Goal: Ask a question: Seek information or help from site administrators or community

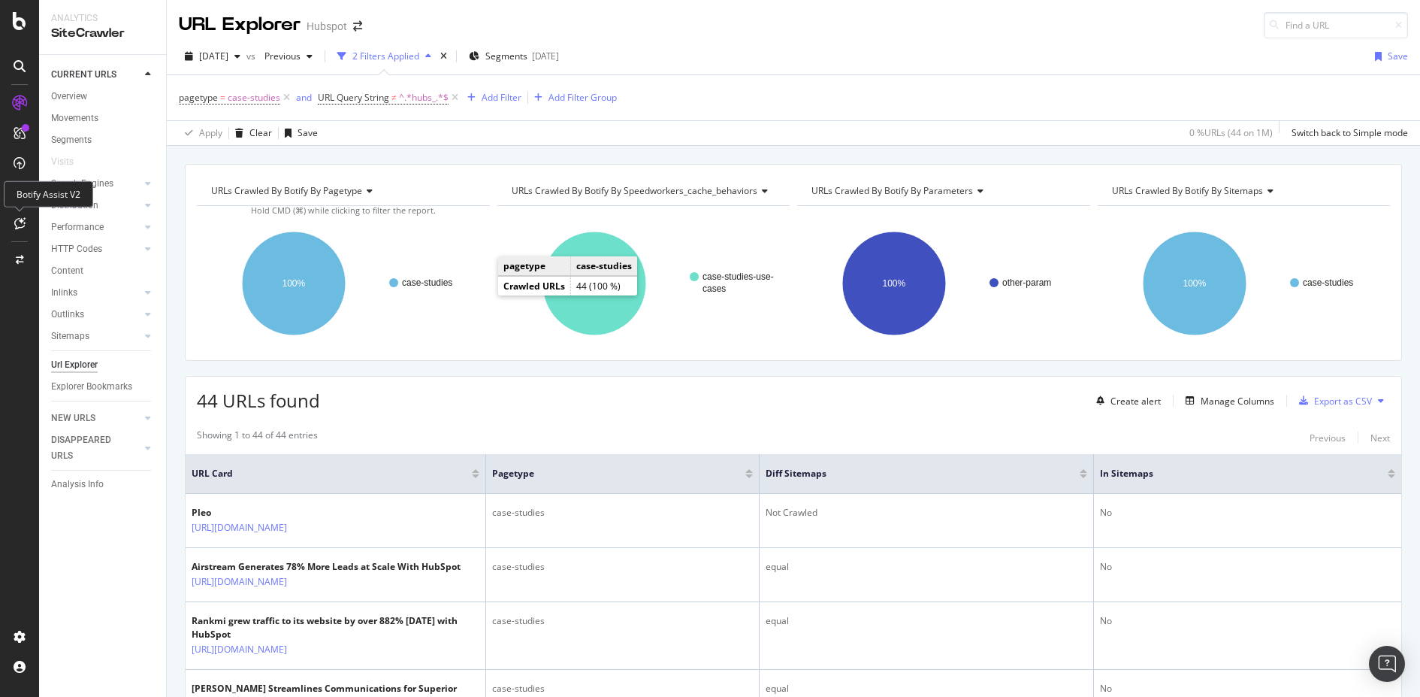
click at [18, 210] on div at bounding box center [20, 207] width 6 height 6
click at [20, 225] on icon at bounding box center [19, 223] width 11 height 12
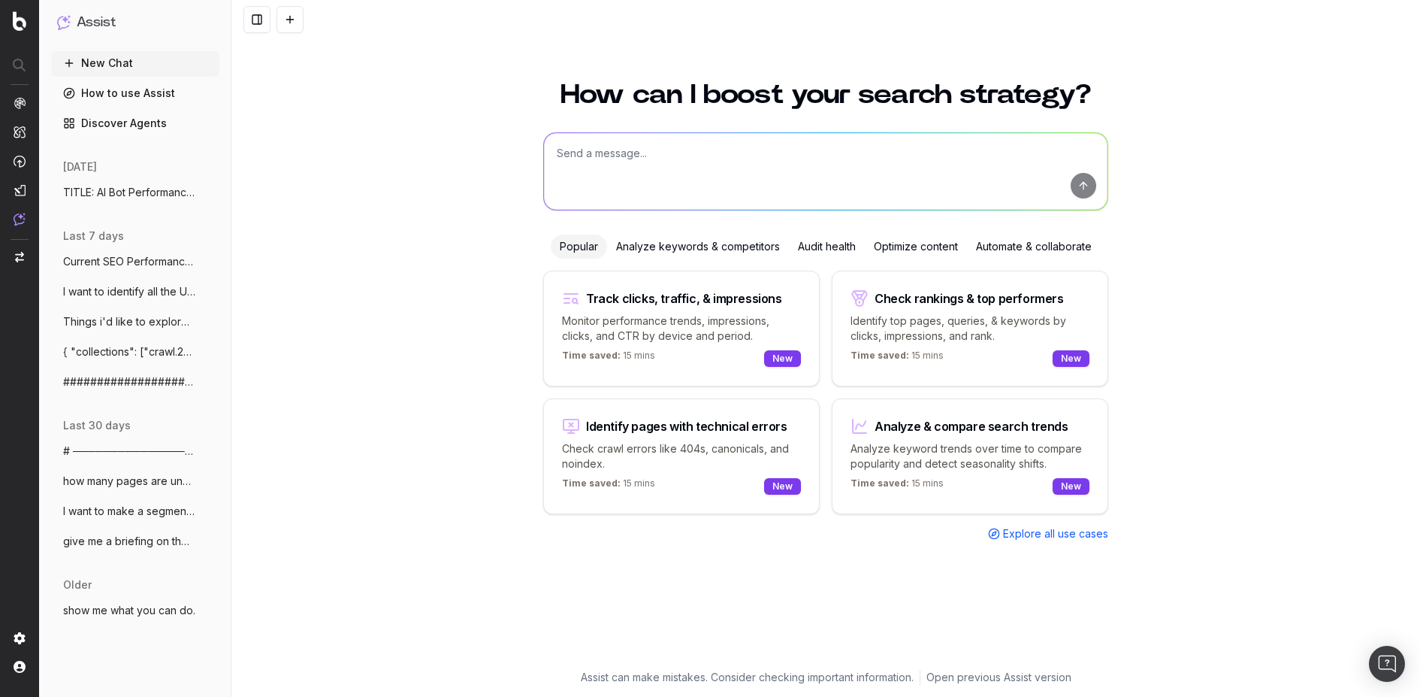
click at [658, 162] on textarea at bounding box center [826, 171] width 564 height 77
type textarea "i need to see the pages that exist in the sitemaps but did not get discovered d…"
click at [1091, 191] on button "submit" at bounding box center [1084, 186] width 26 height 26
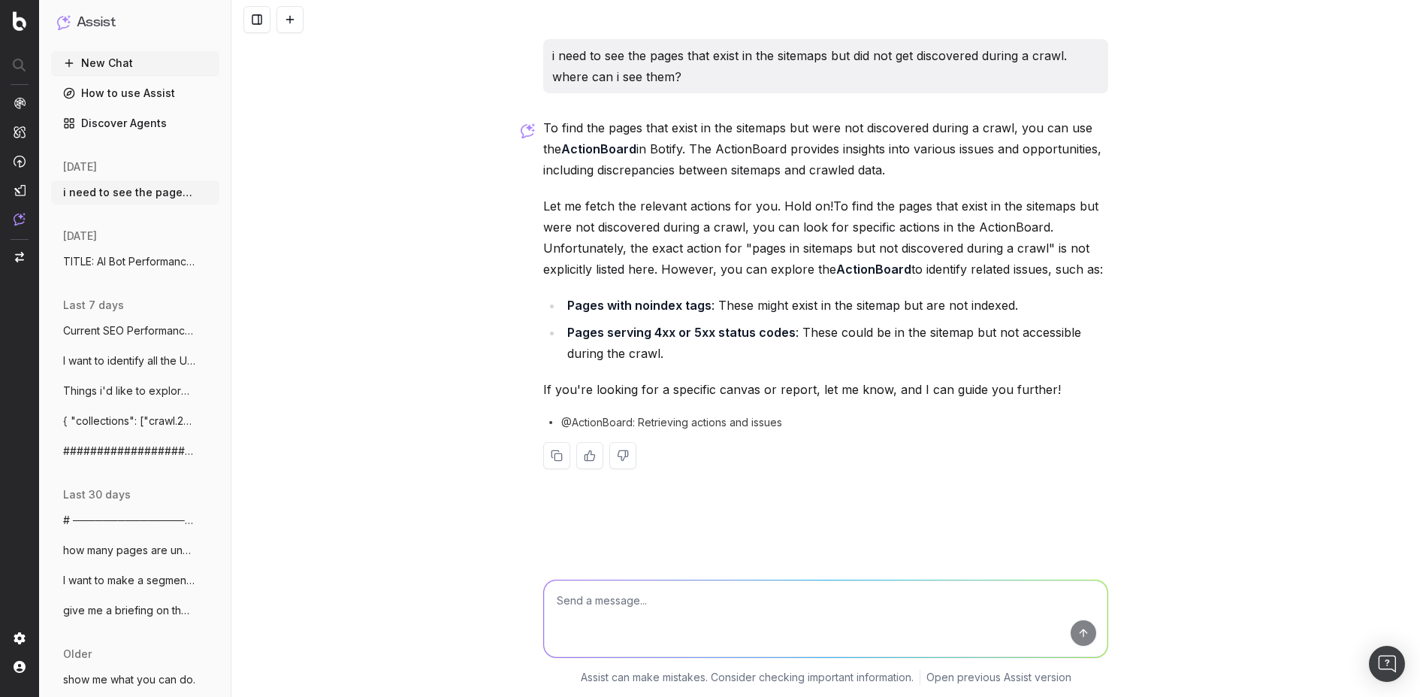
click at [603, 618] on textarea at bounding box center [826, 618] width 564 height 77
type textarea "no, none of those."
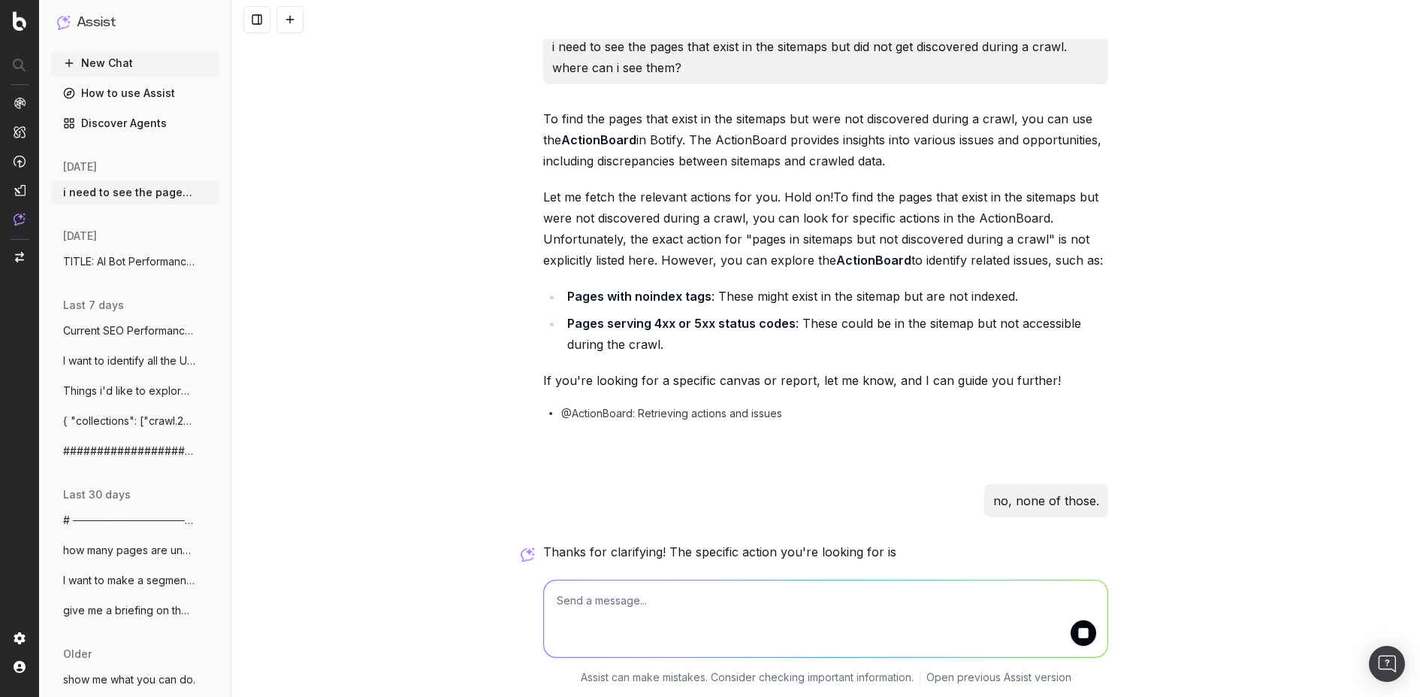
scroll to position [24, 0]
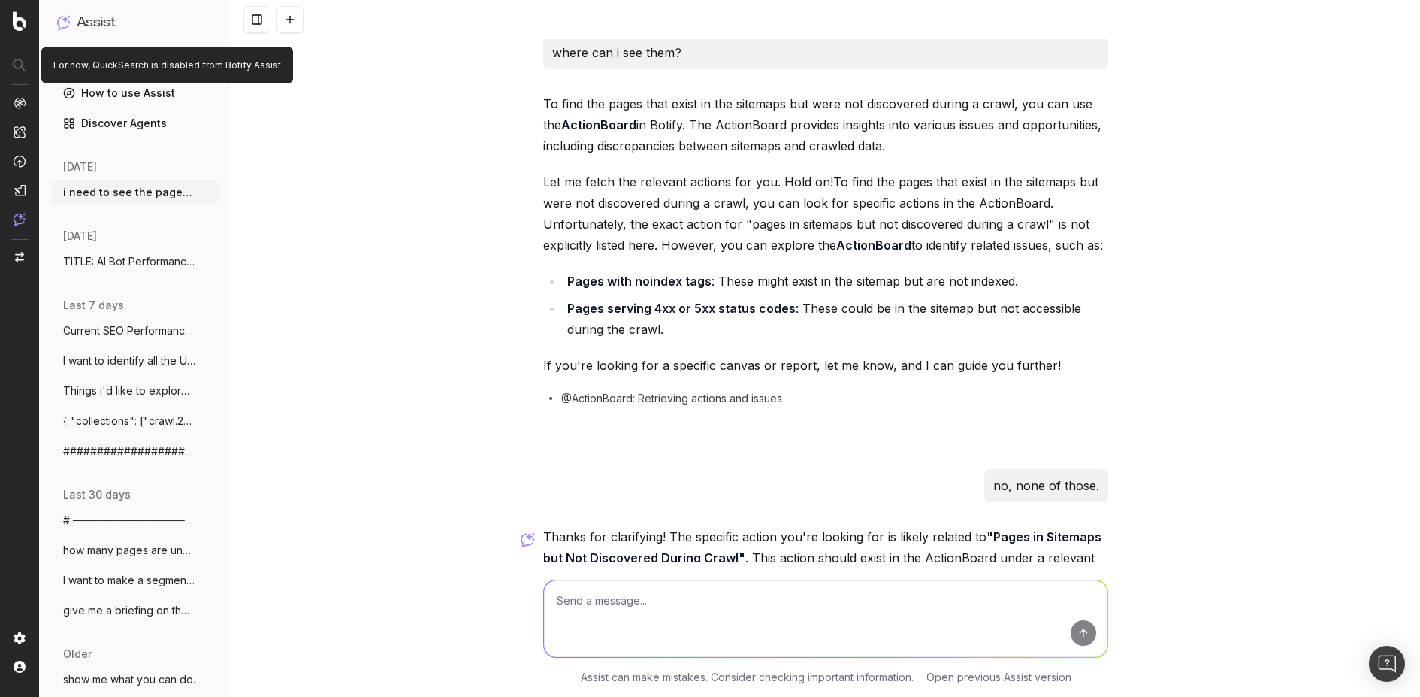
click at [20, 62] on div at bounding box center [20, 65] width 38 height 27
click at [10, 75] on div at bounding box center [20, 65] width 38 height 27
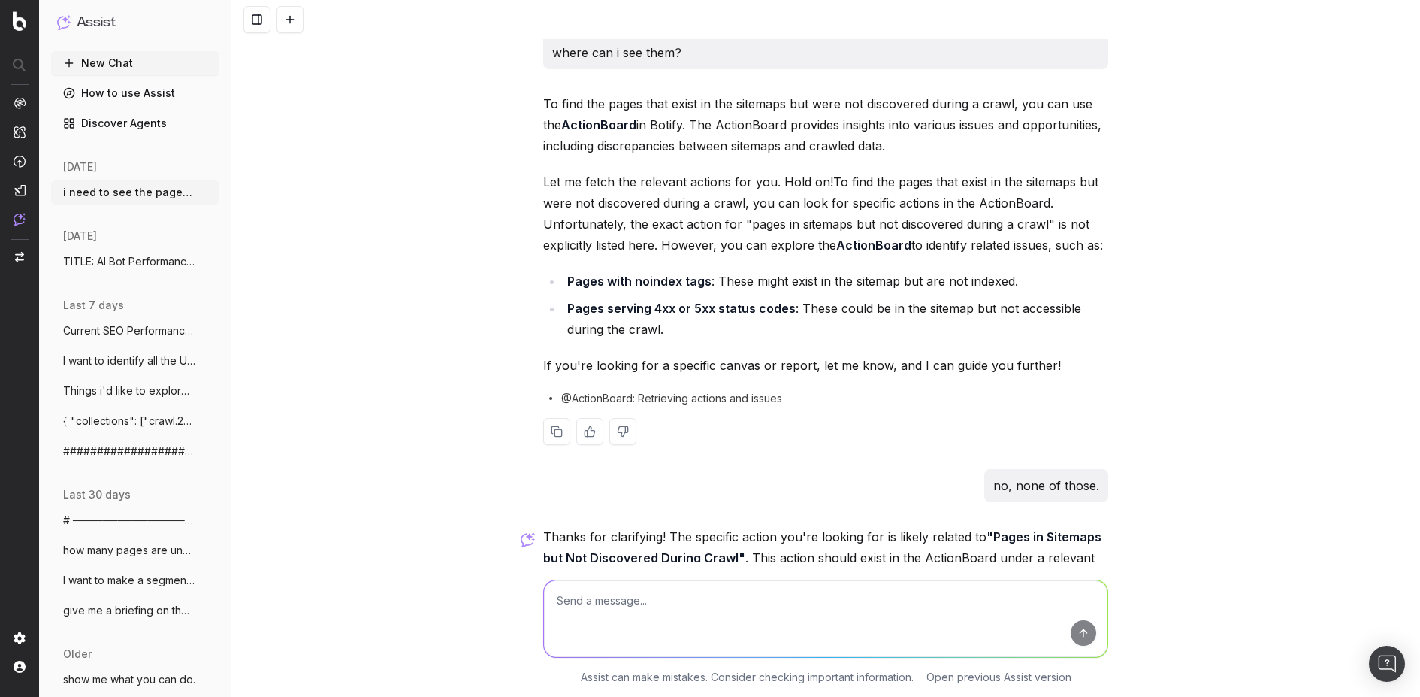
click at [640, 207] on p "Let me fetch the relevant actions for you. Hold on!To find the pages that exist…" at bounding box center [825, 213] width 565 height 84
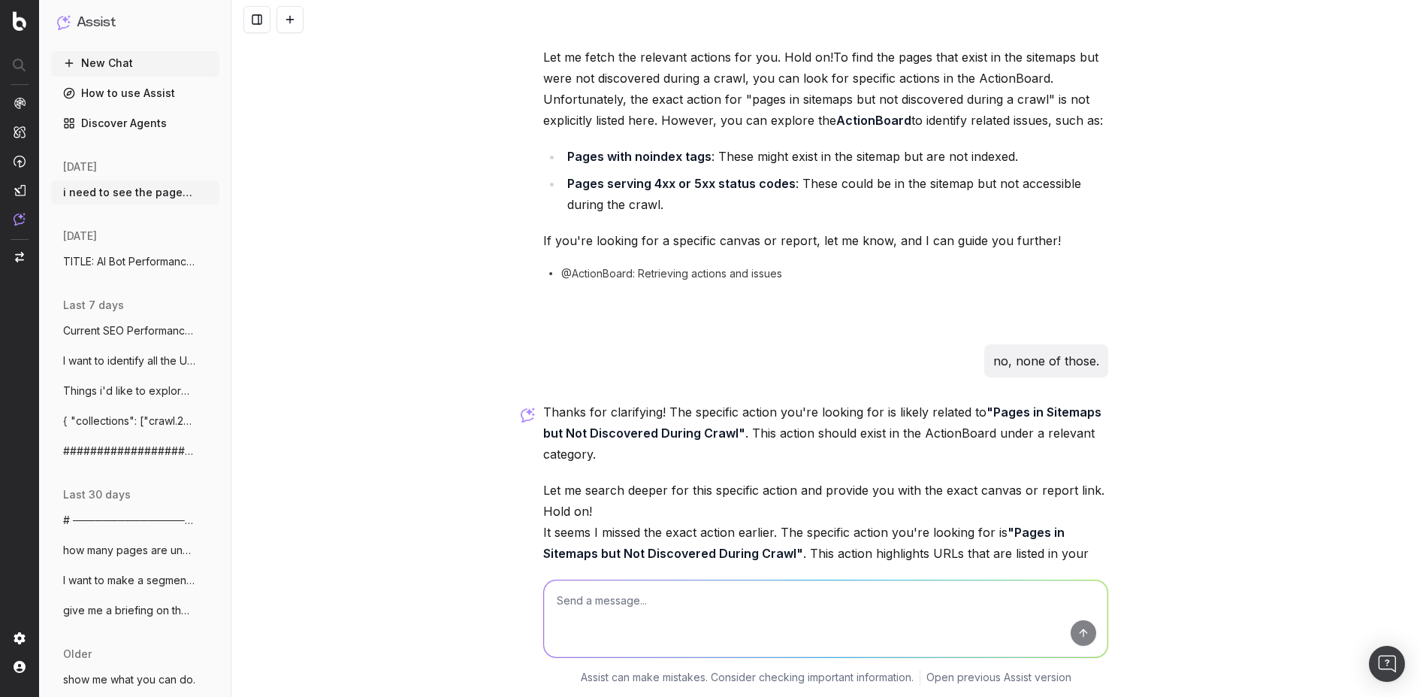
scroll to position [156, 0]
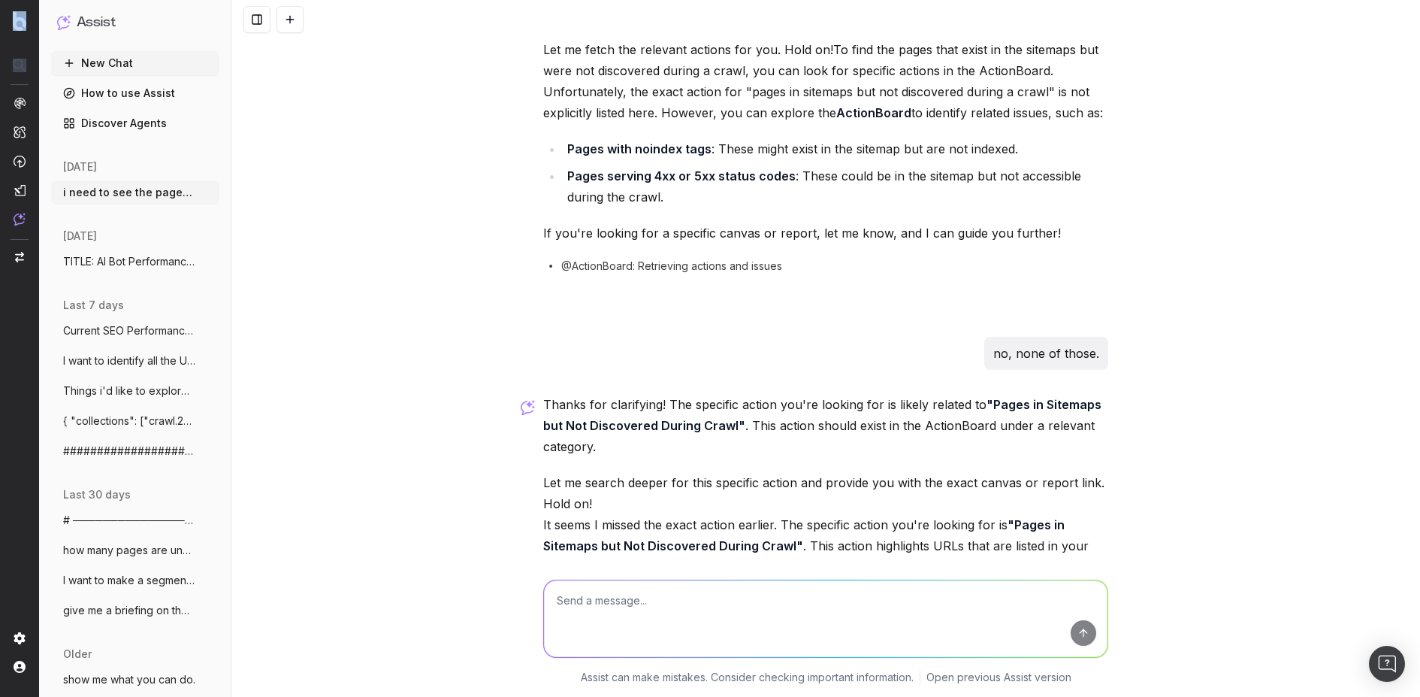
click at [16, 62] on div at bounding box center [20, 65] width 38 height 27
click at [156, 262] on span "TITLE: AI Bot Performance & Tech SEO Hea" at bounding box center [129, 261] width 132 height 15
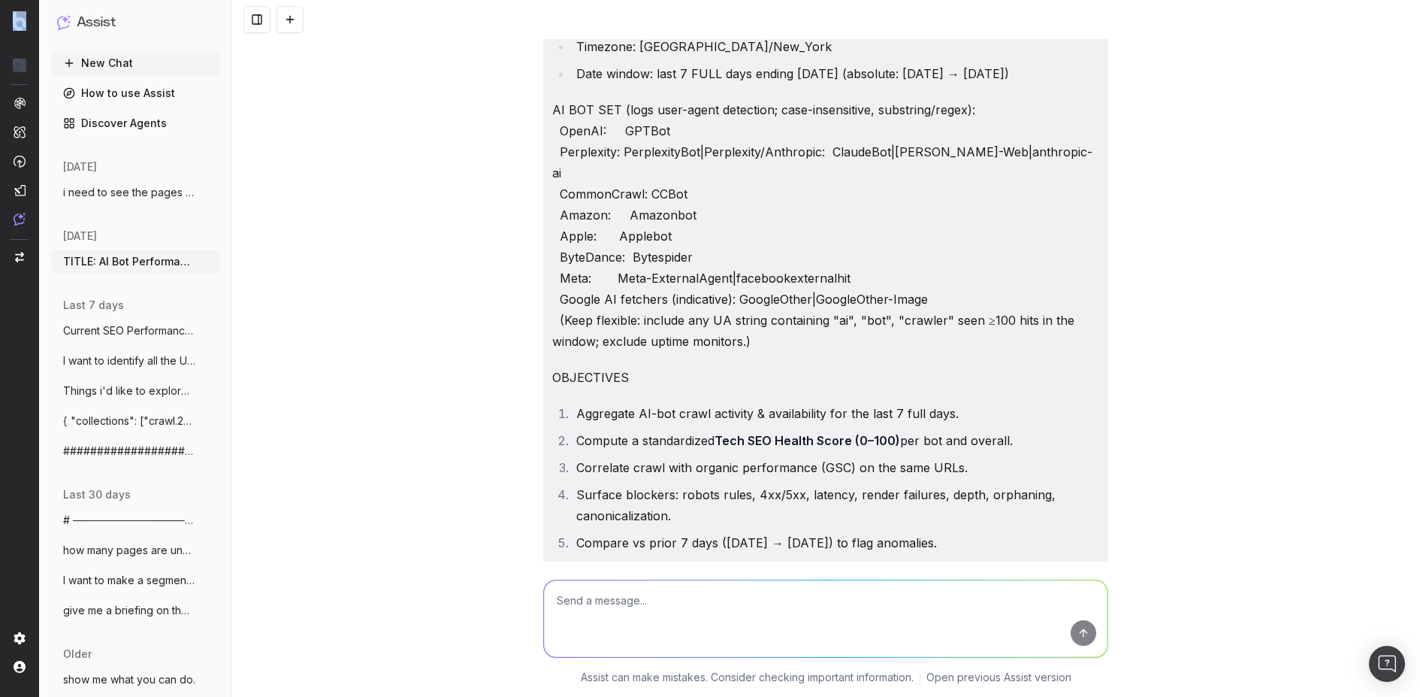
click at [159, 332] on span "Current SEO Performance for all of the p" at bounding box center [129, 330] width 132 height 15
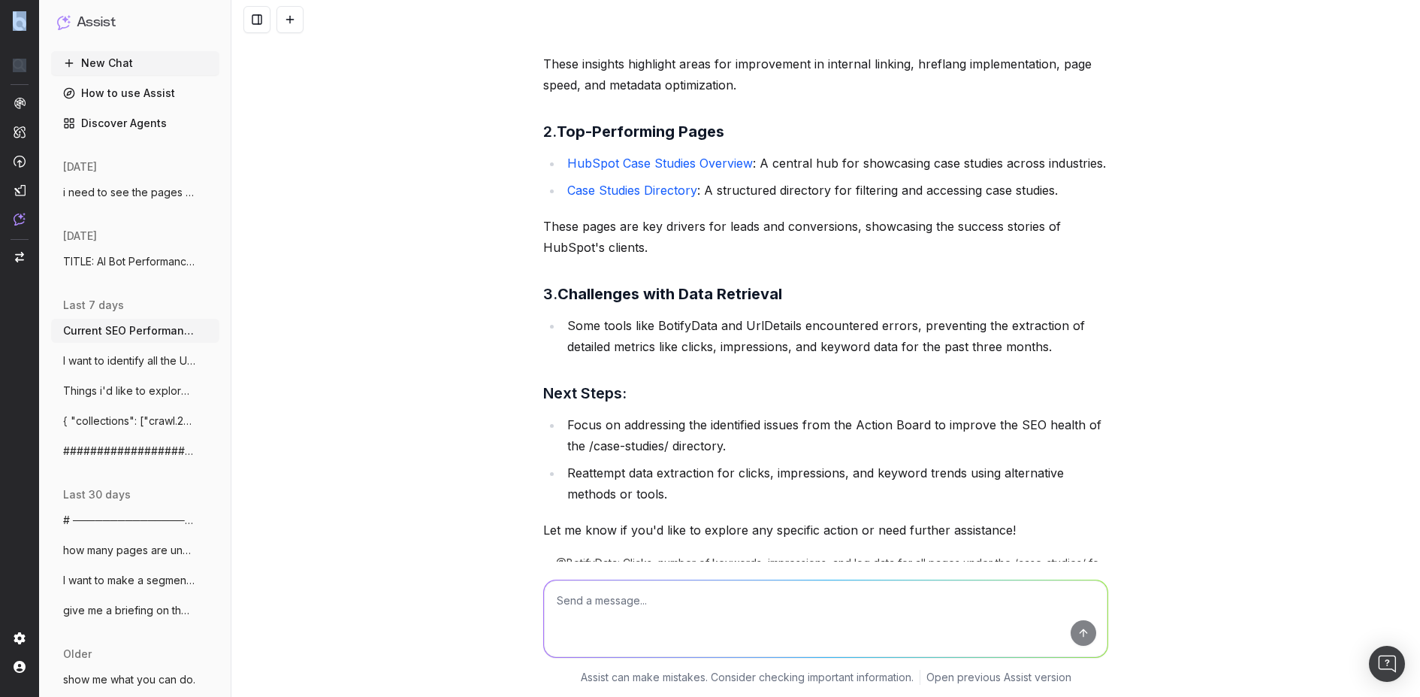
scroll to position [933, 0]
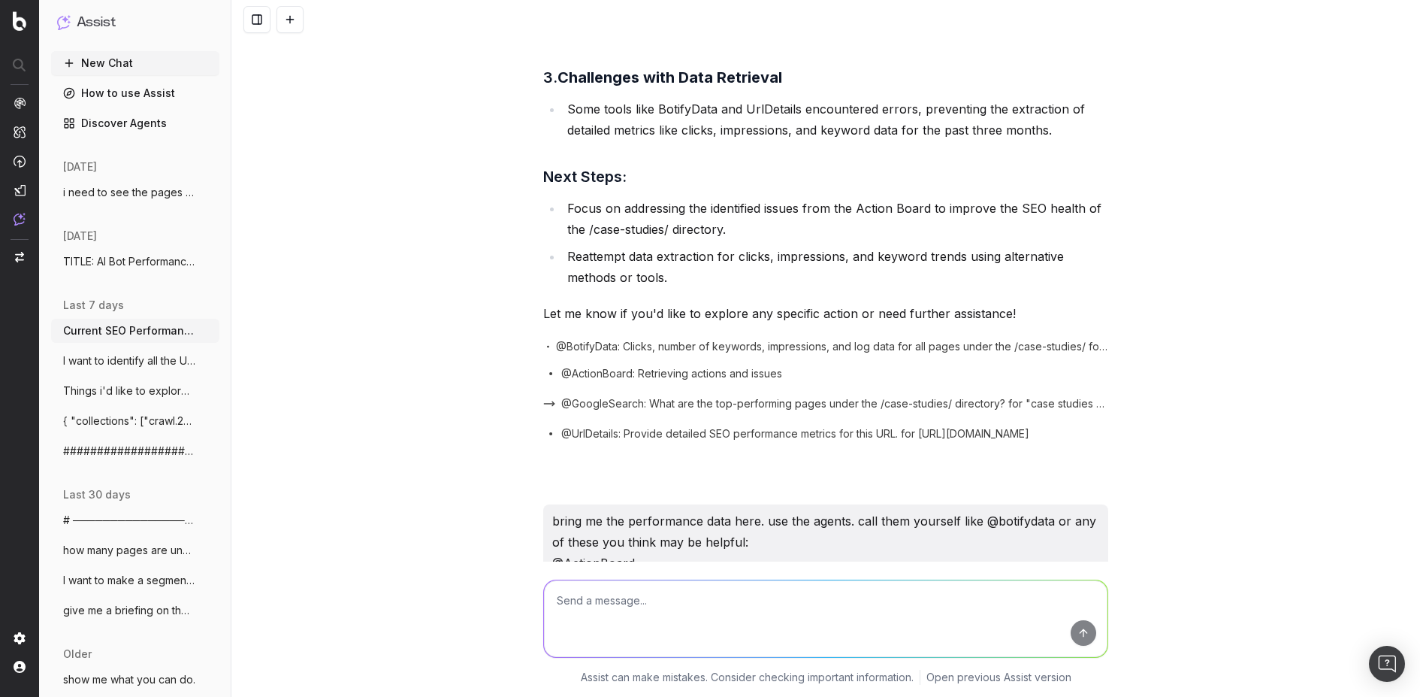
click at [346, 452] on div "Current SEO Performance for all of the pages under the /case-studies/ folder. L…" at bounding box center [825, 348] width 1189 height 697
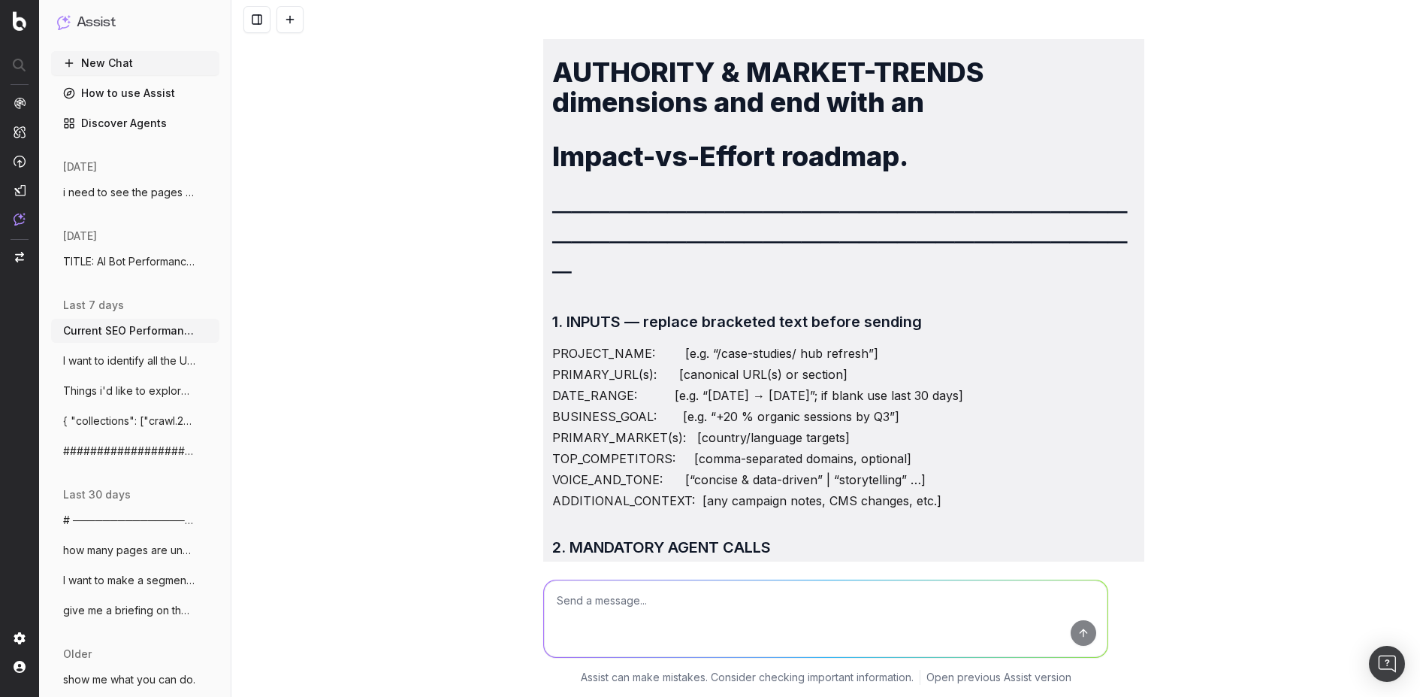
scroll to position [8151, 0]
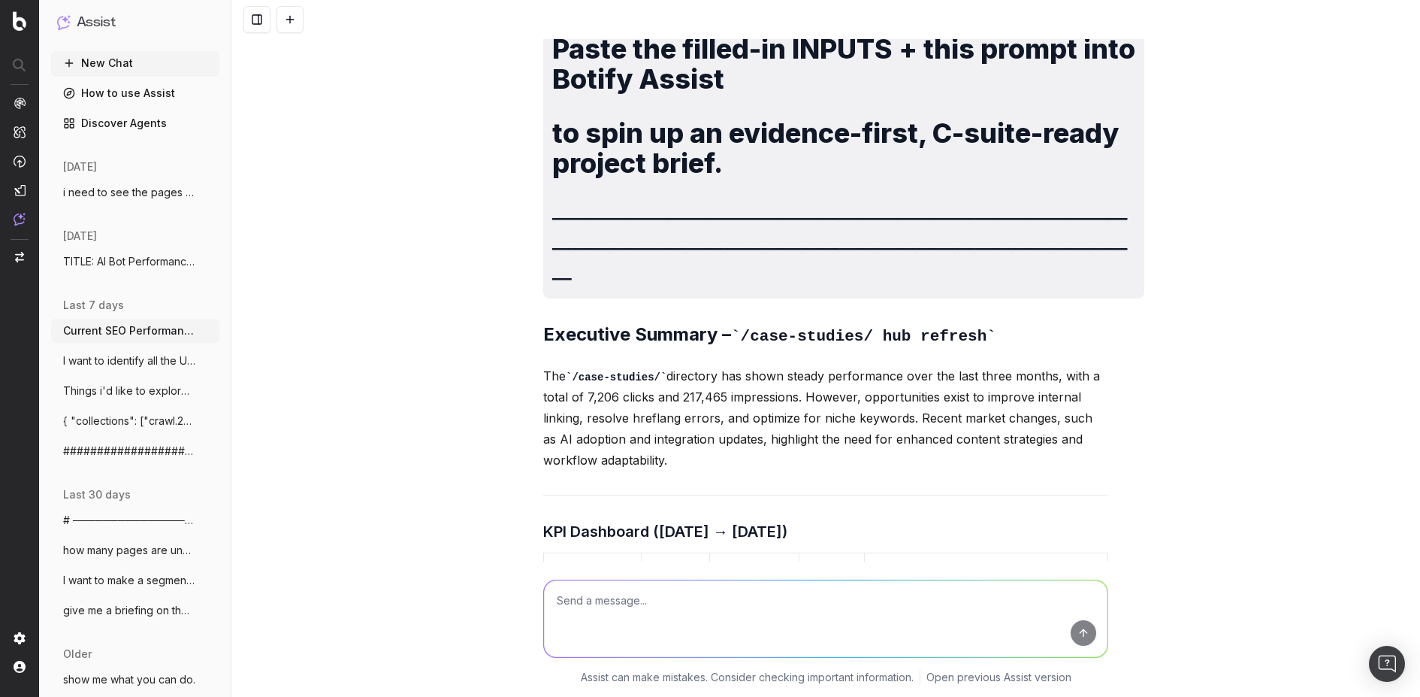
click at [142, 256] on span "TITLE: AI Bot Performance & Tech SEO Hea" at bounding box center [129, 261] width 132 height 15
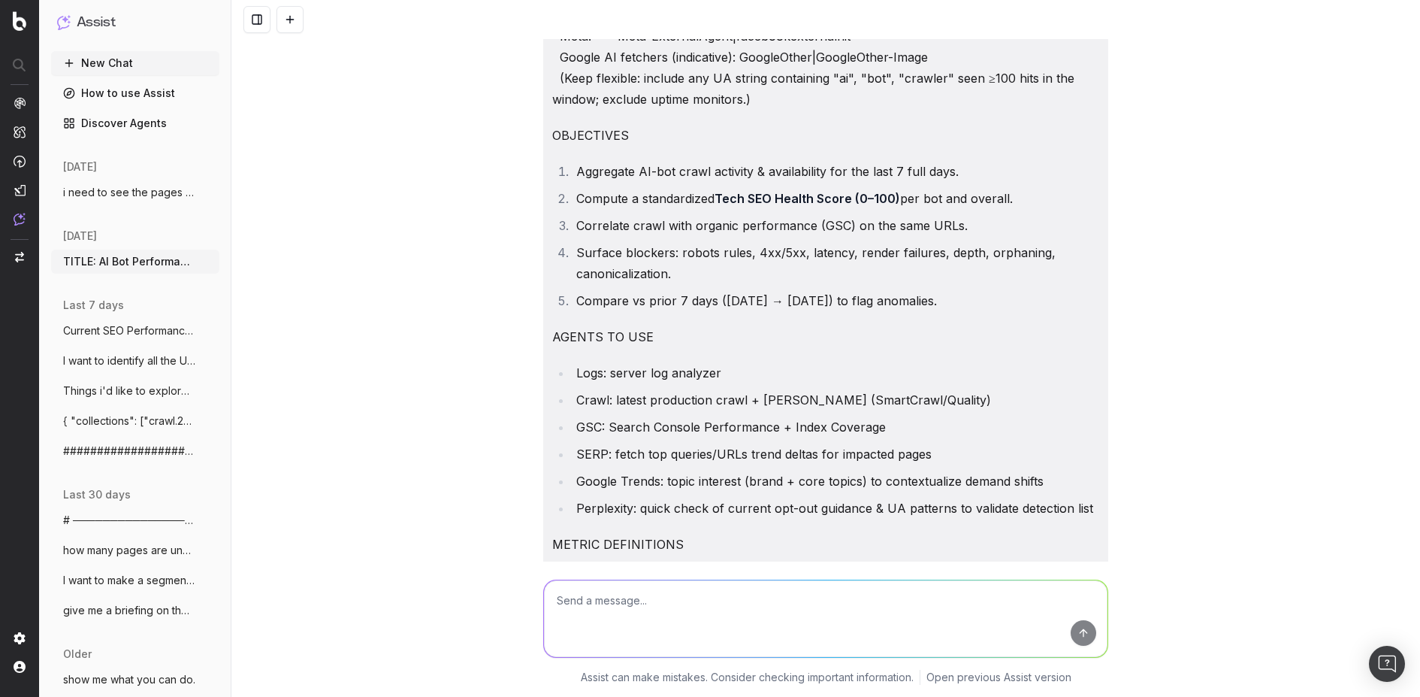
scroll to position [5401, 0]
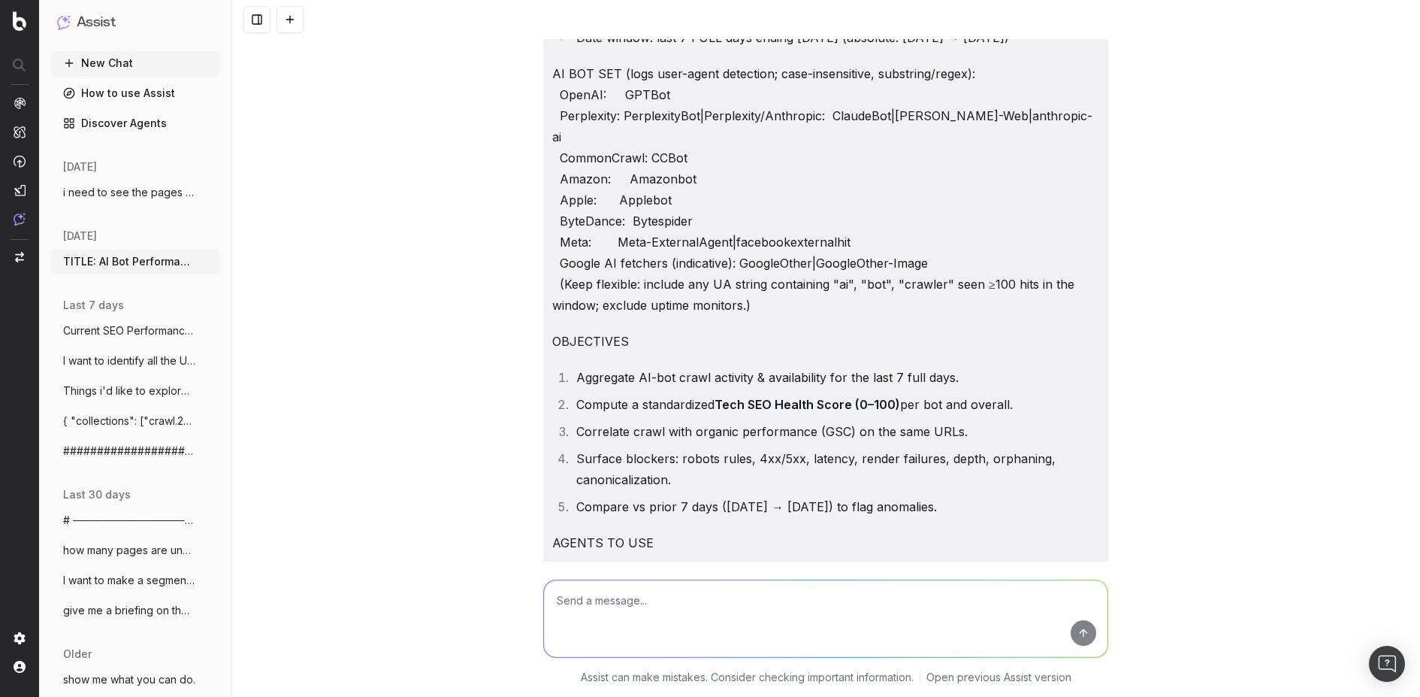
click at [86, 329] on span "Current SEO Performance for all of the p" at bounding box center [129, 330] width 132 height 15
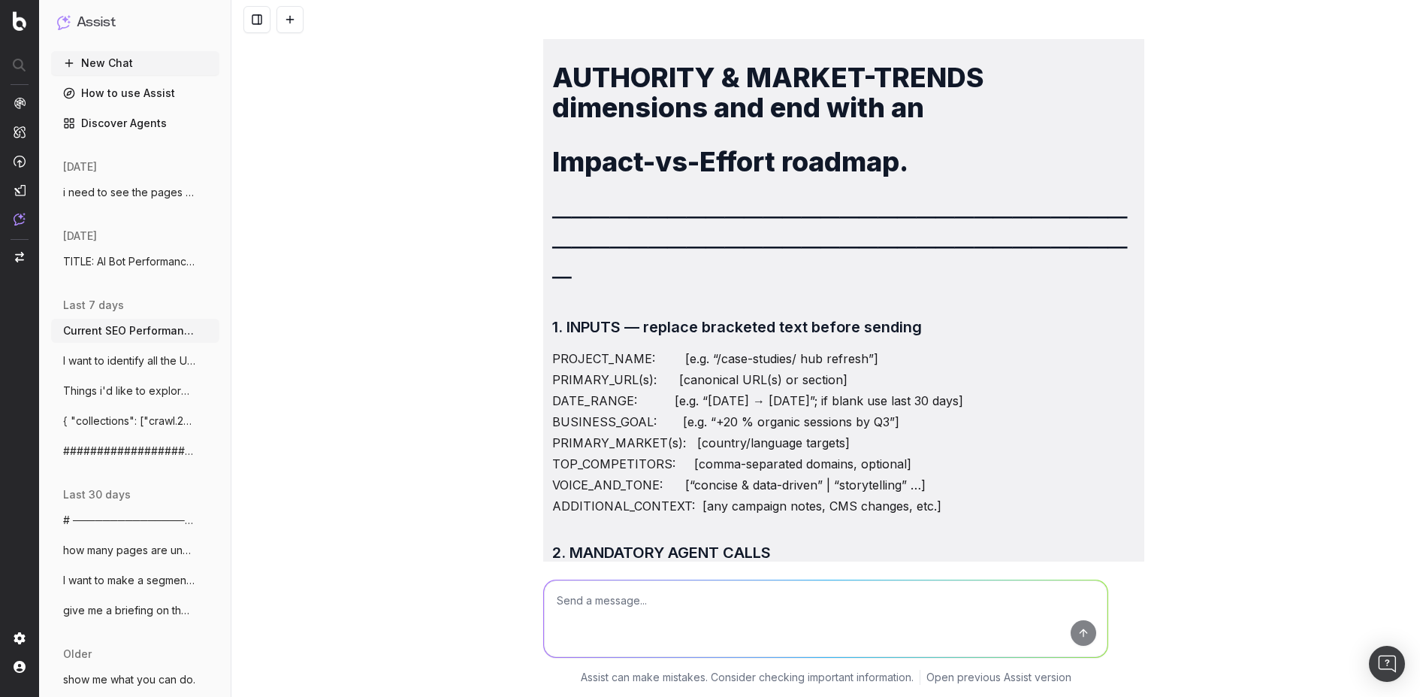
click at [133, 354] on span "I want to identify all the URLs that are" at bounding box center [129, 360] width 132 height 15
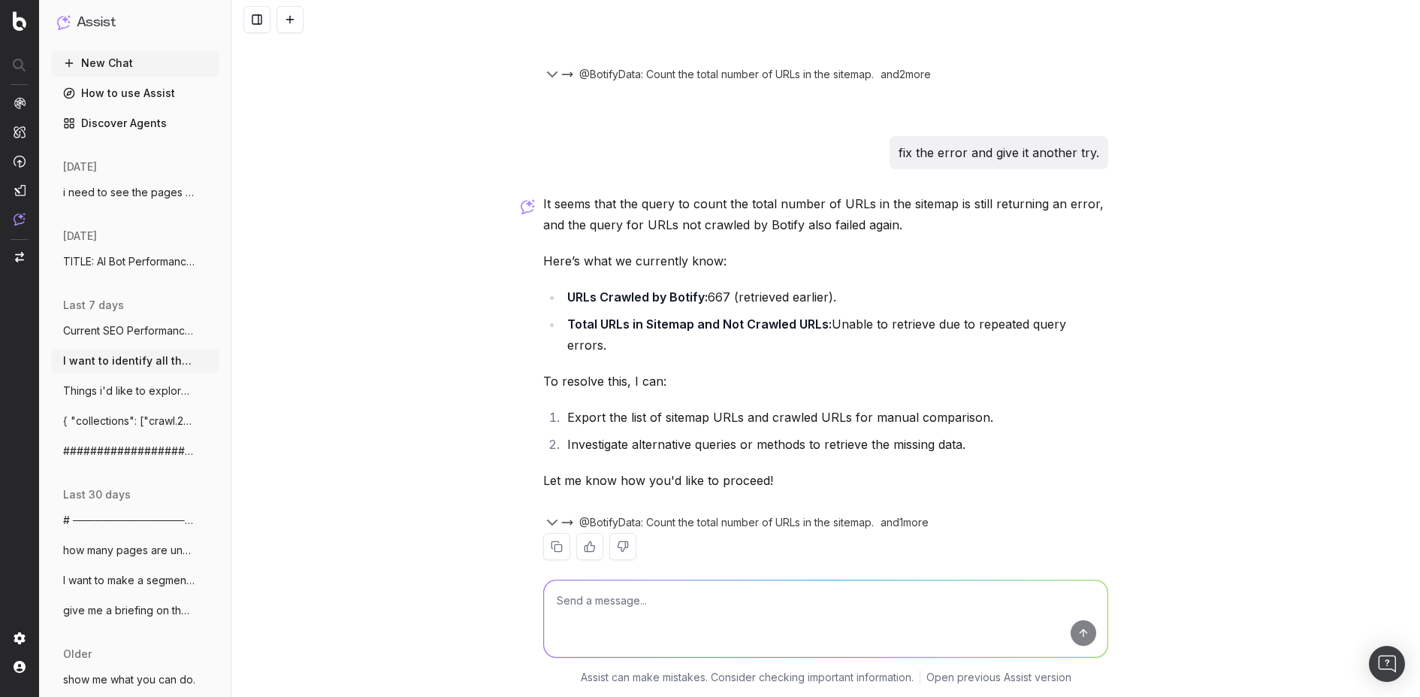
click at [480, 468] on div "I want to identify all the URLs that are in the sitemap but haven't been crawle…" at bounding box center [825, 348] width 1189 height 697
click at [101, 379] on button "Things i'd like to explore: - content f" at bounding box center [135, 391] width 168 height 24
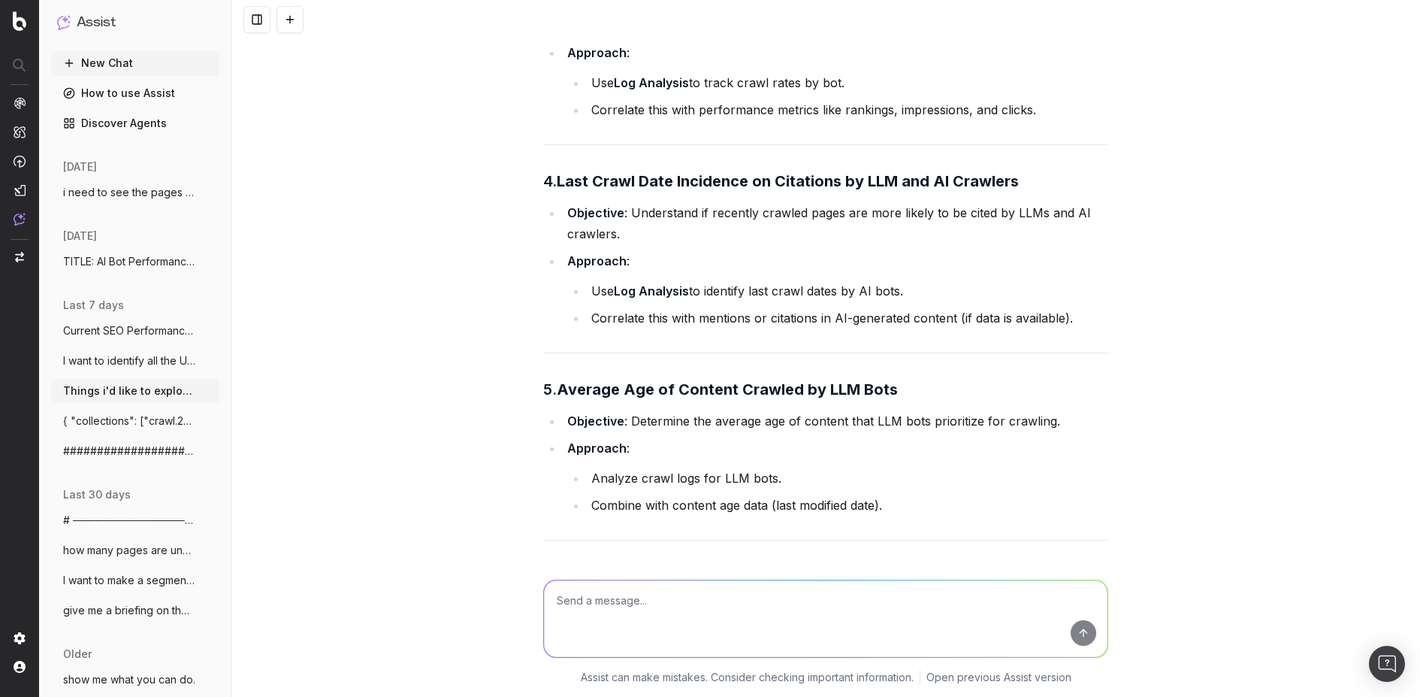
scroll to position [2955, 0]
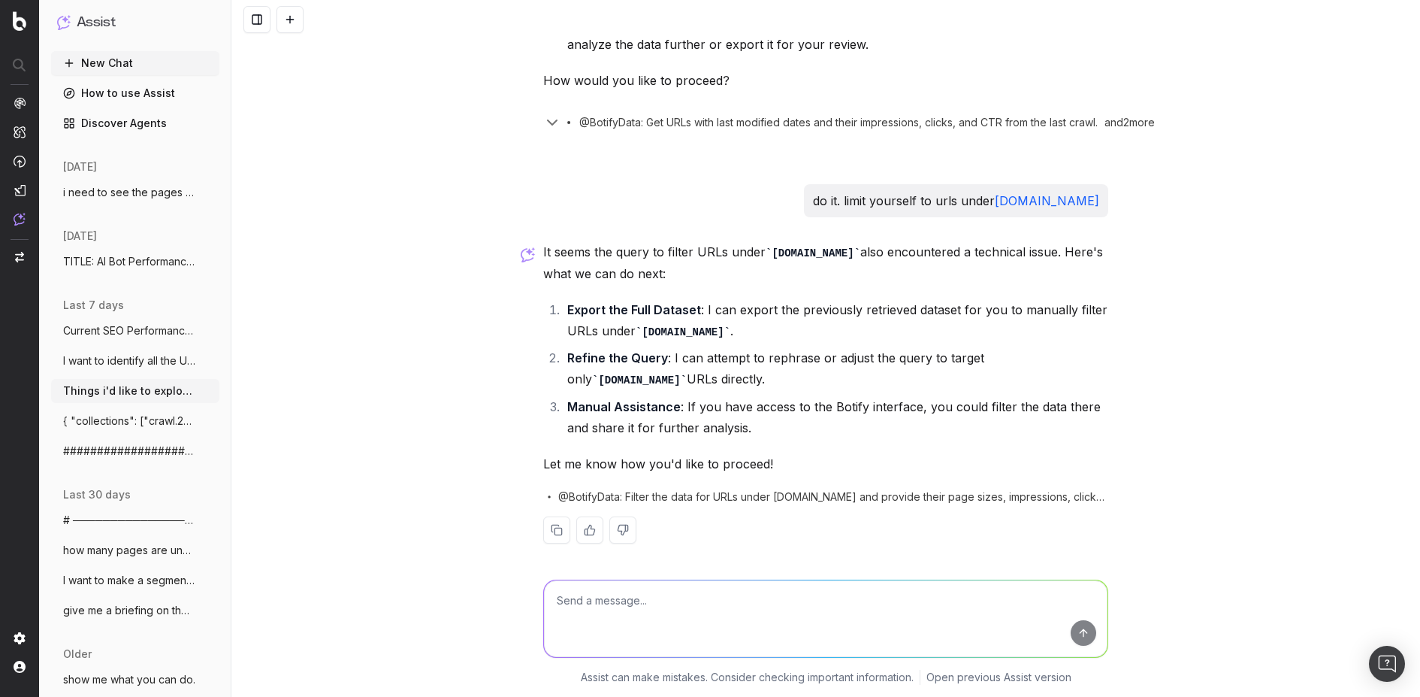
click at [410, 410] on div "Things i'd like to explore: content freshness vs performance page size vs perfo…" at bounding box center [825, 348] width 1189 height 697
click at [122, 421] on span "{ "collections": ["crawl.20250729","se" at bounding box center [129, 420] width 132 height 15
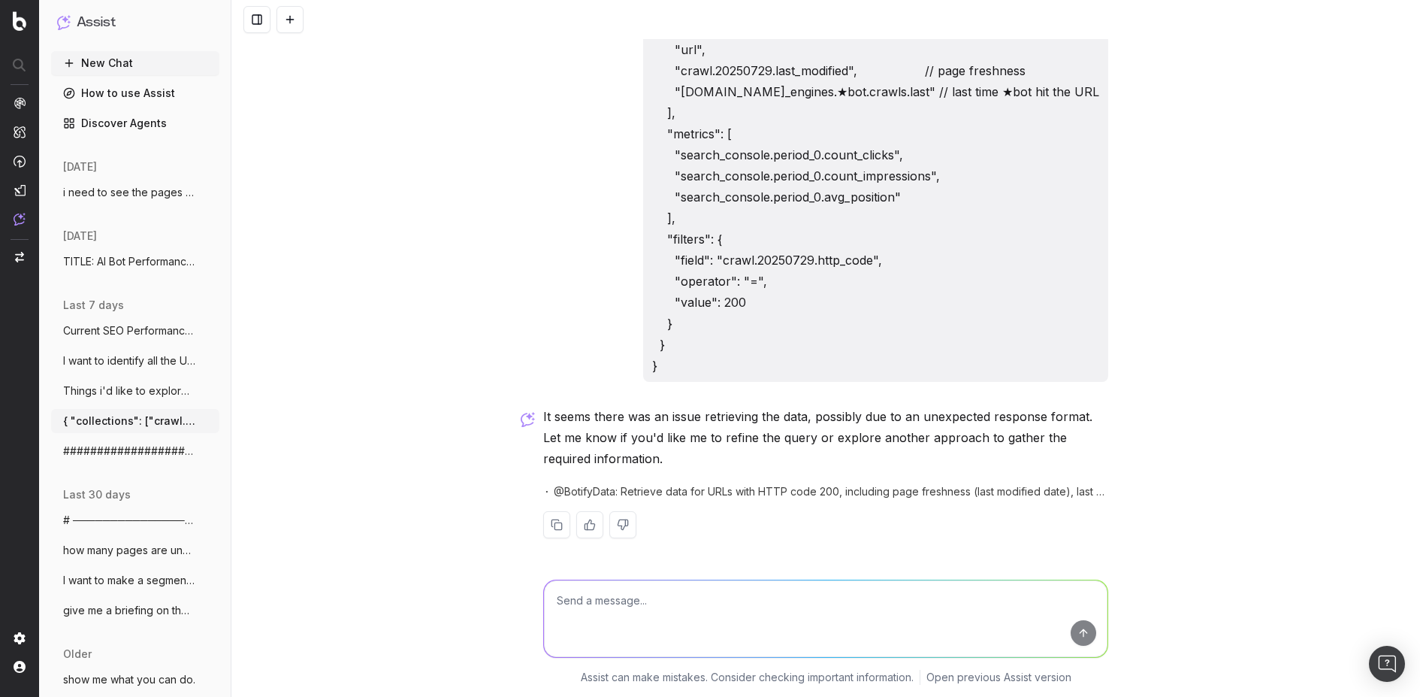
click at [95, 452] on span "########################################" at bounding box center [129, 450] width 132 height 15
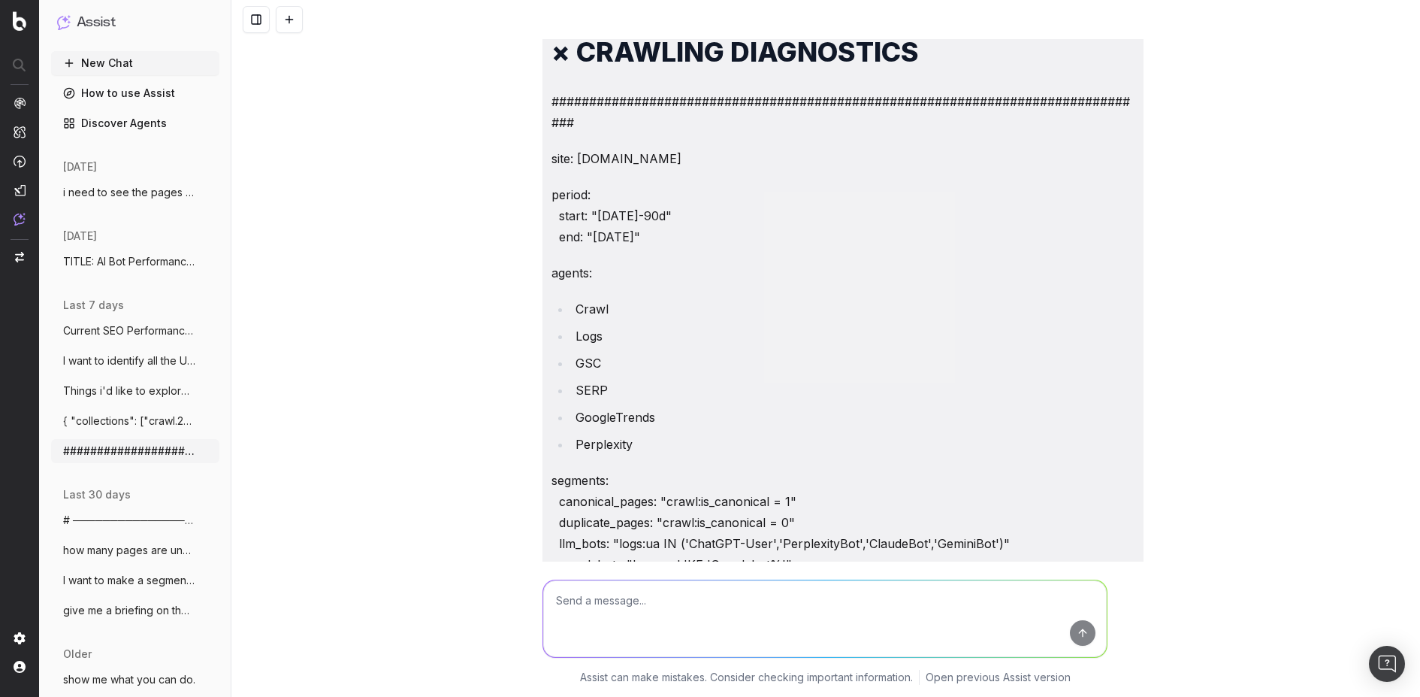
scroll to position [0, 1]
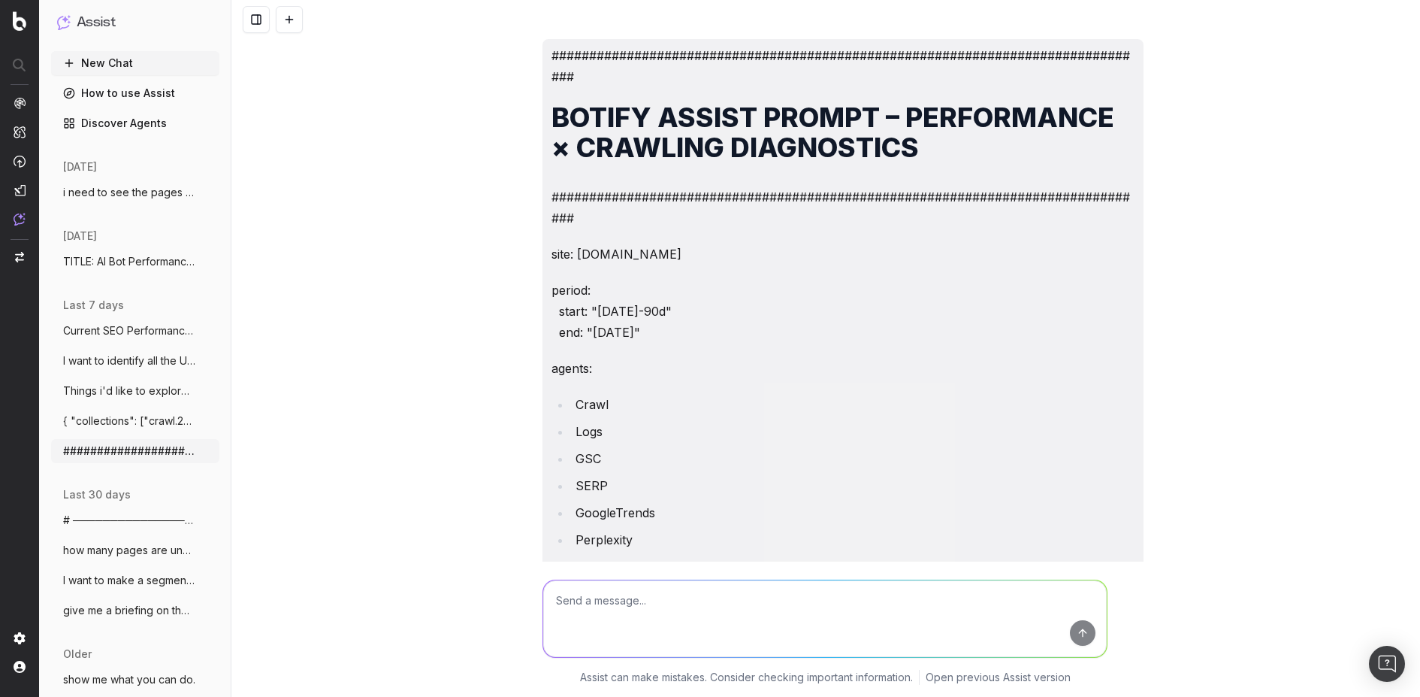
click at [102, 519] on span "# ──────────────────────────────────────" at bounding box center [129, 519] width 132 height 15
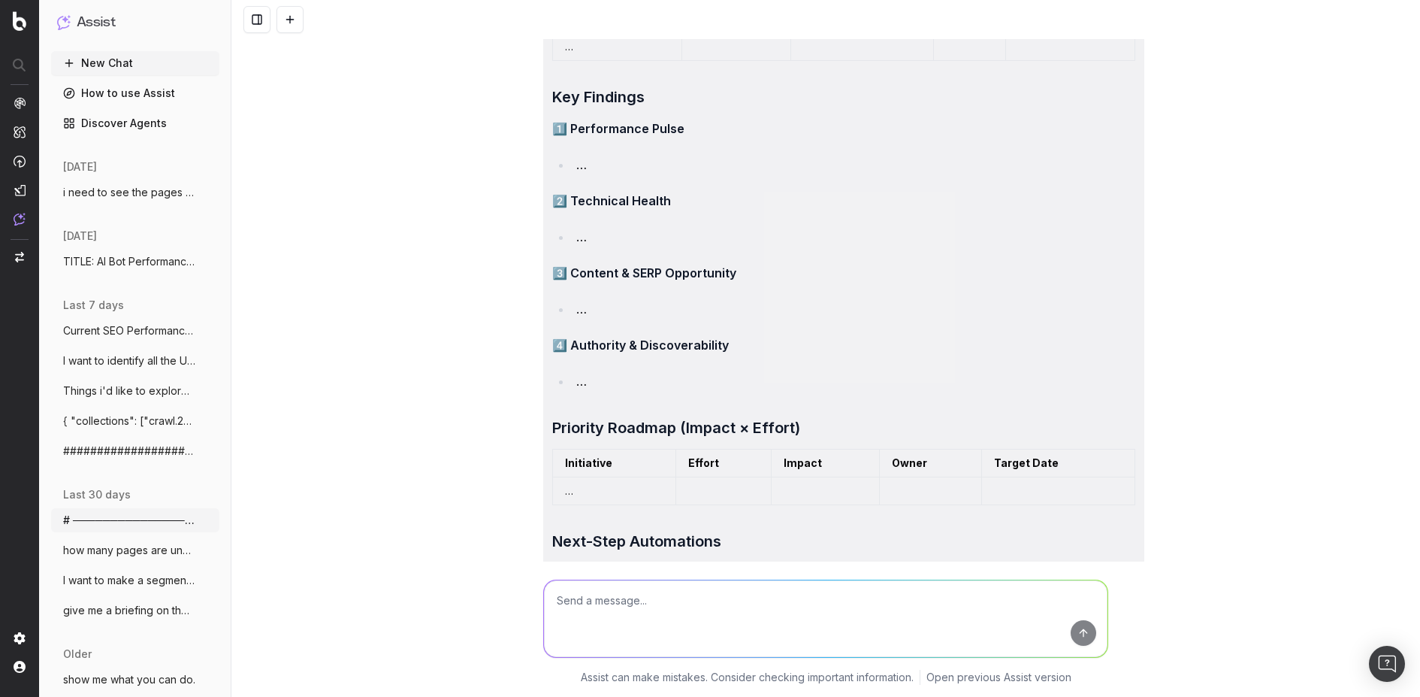
scroll to position [2688, 0]
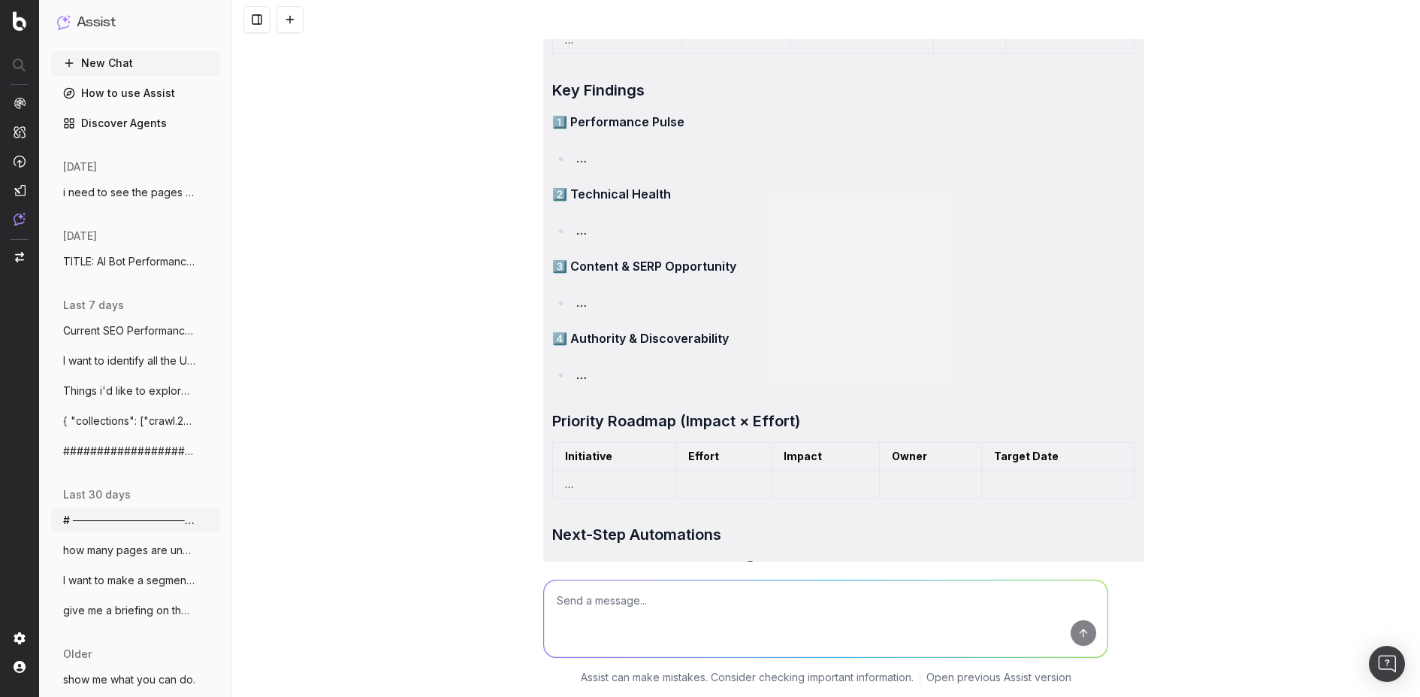
click at [485, 398] on div "───────────────────────────────────────────────────────────── EXECUTIVE-SUMMARY…" at bounding box center [825, 348] width 1189 height 697
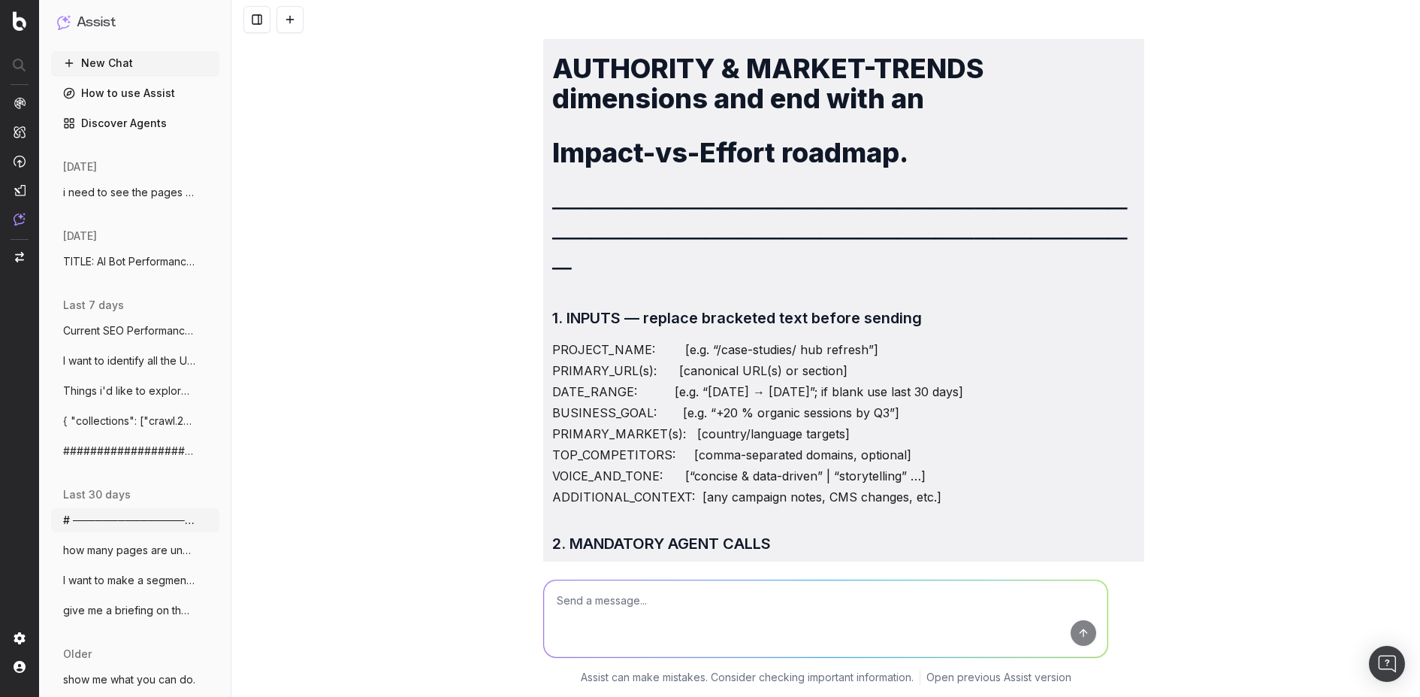
scroll to position [18, 0]
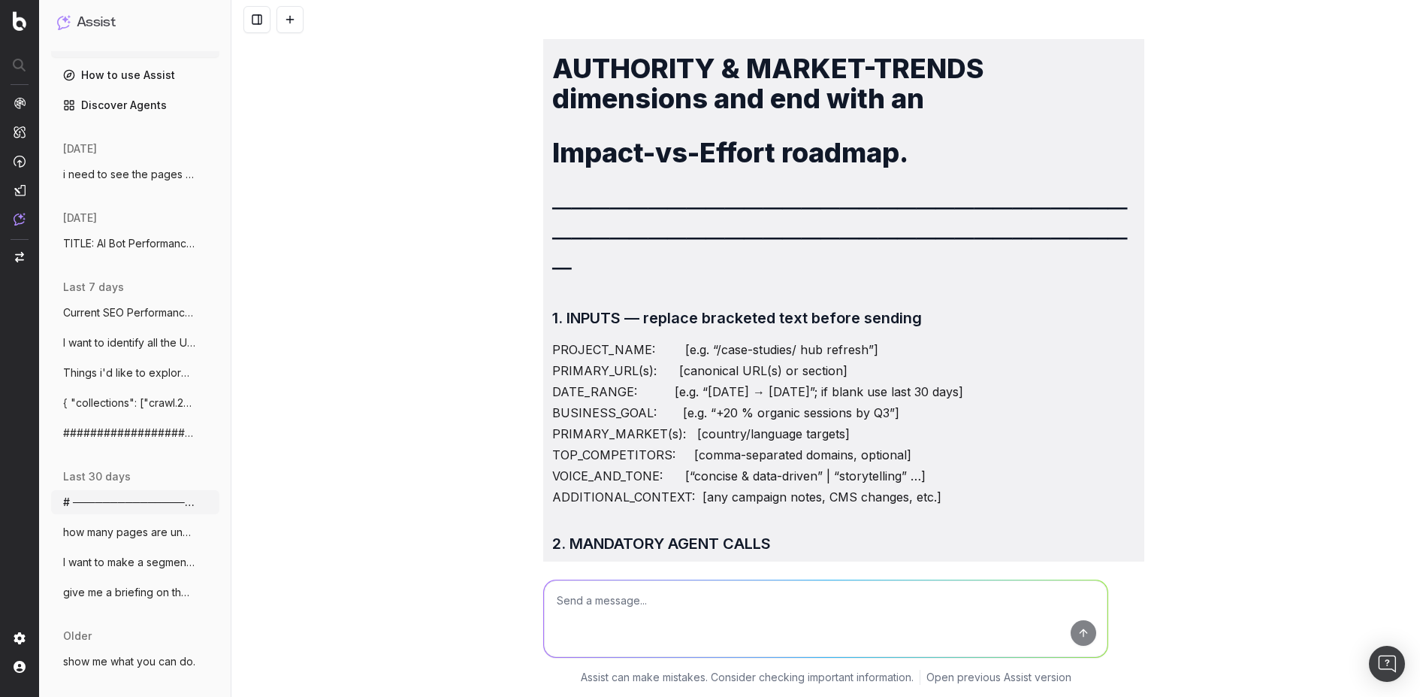
click at [79, 535] on span "how many pages are under the /case-studi" at bounding box center [129, 532] width 132 height 15
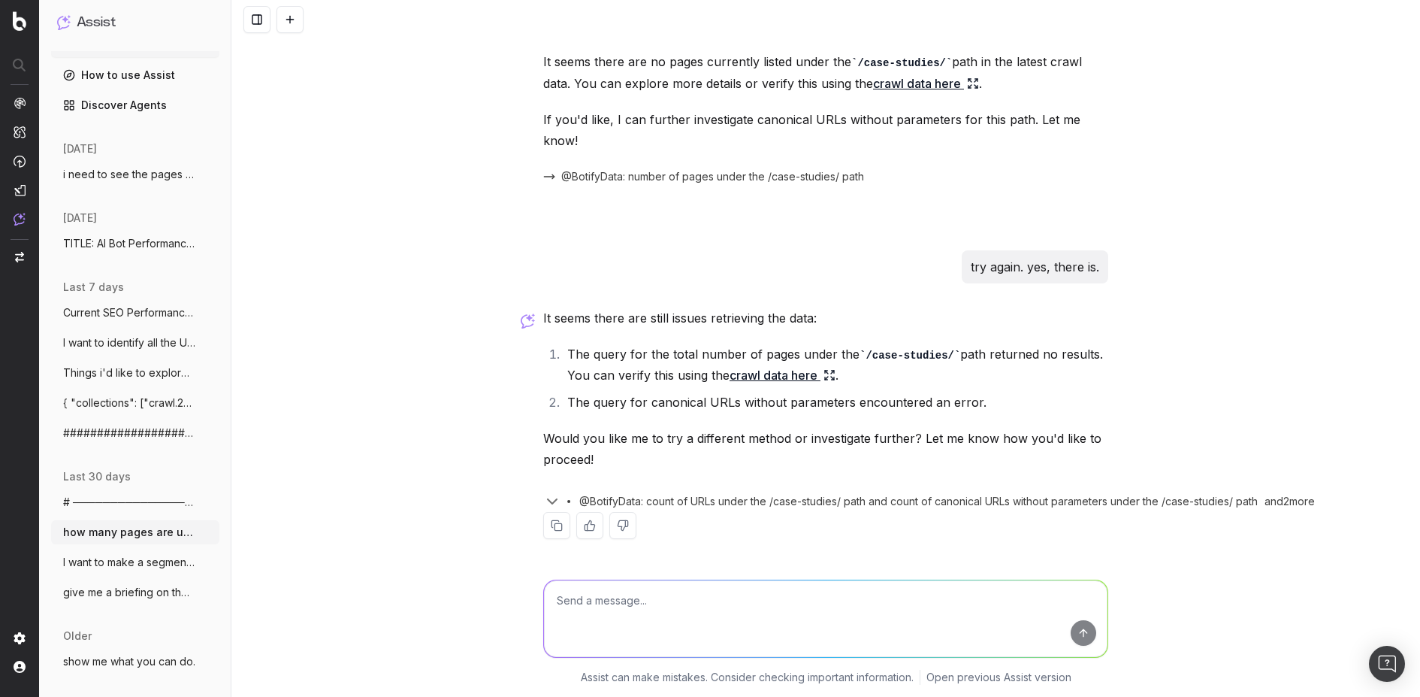
click at [491, 391] on div "how many pages are under the /case-studies/ path? how many of those are canonic…" at bounding box center [825, 348] width 1189 height 697
click at [104, 570] on button "I want to make a segment and or filter a" at bounding box center [135, 562] width 168 height 24
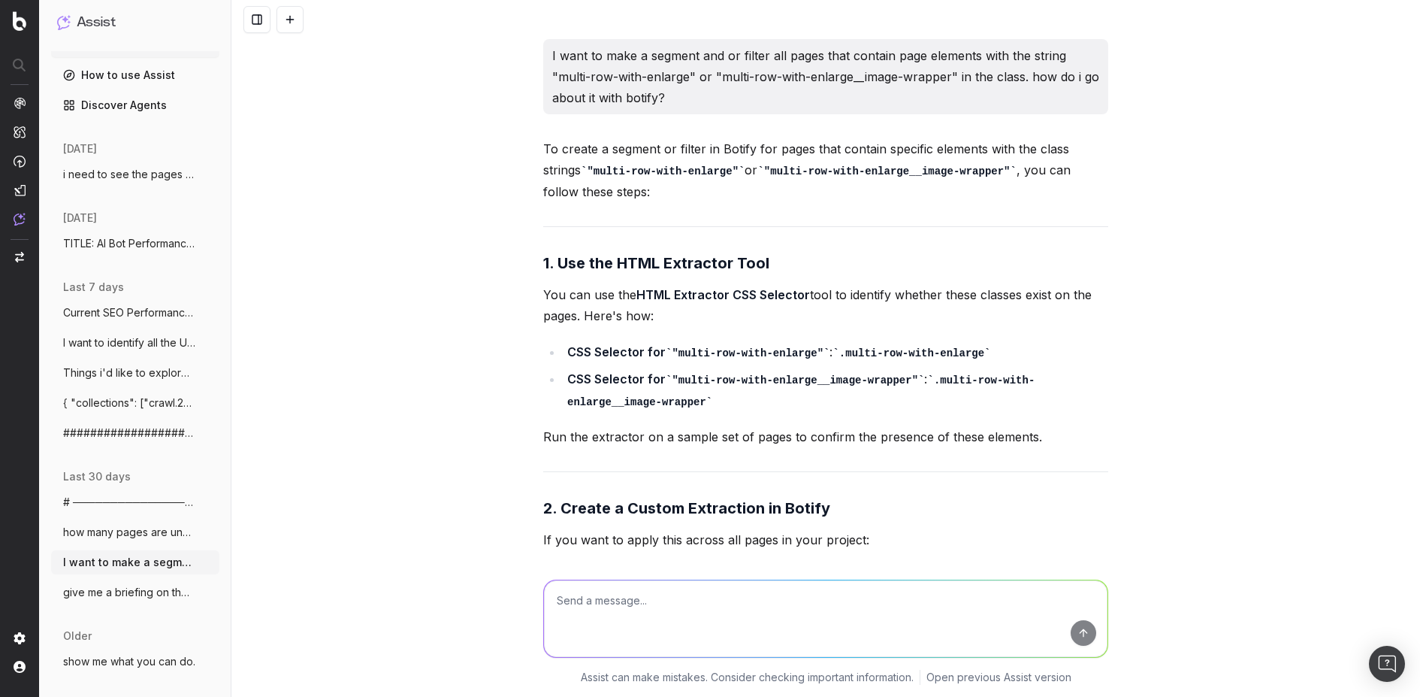
click at [87, 580] on button "give me a briefing on the latest crawl?" at bounding box center [135, 592] width 168 height 24
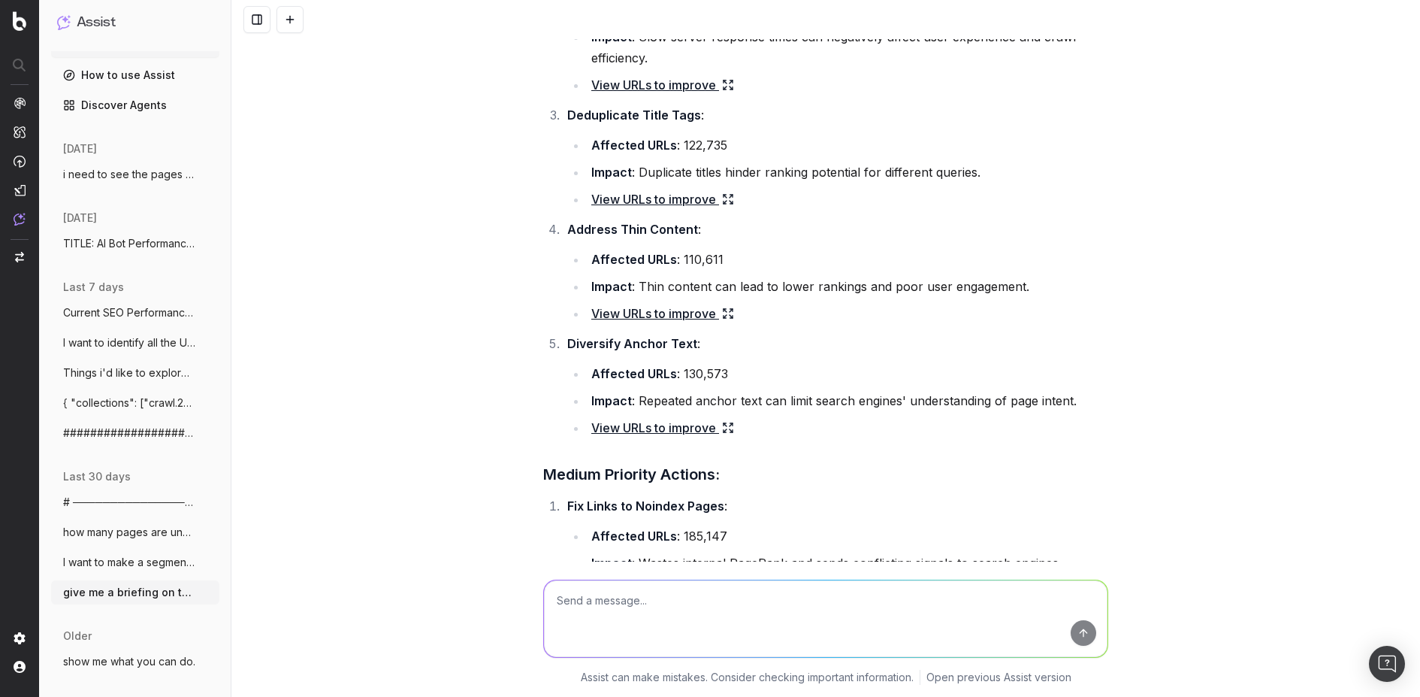
scroll to position [398, 0]
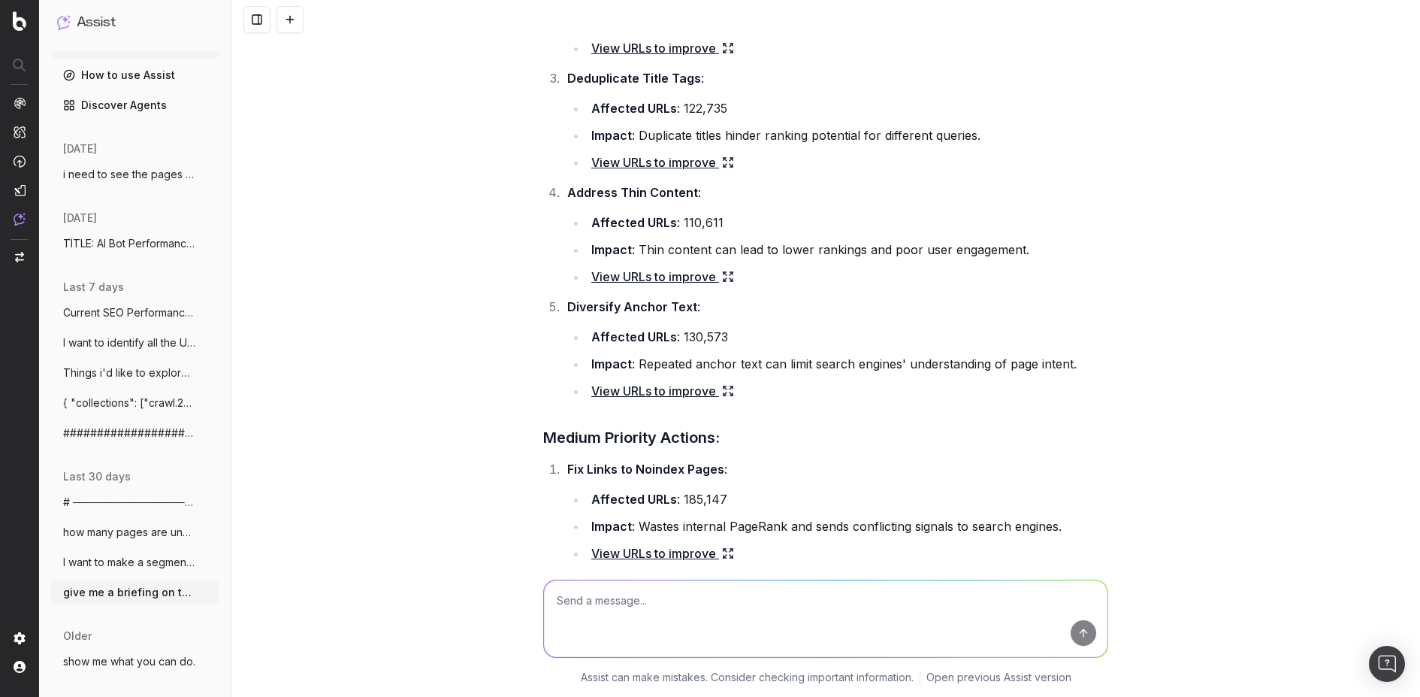
click at [364, 349] on div "give me a briefing on the latest crawl? The latest crawl has identified several…" at bounding box center [825, 348] width 1189 height 697
click at [278, 262] on div "give me a briefing on the latest crawl? The latest crawl has identified several…" at bounding box center [825, 348] width 1189 height 697
click at [104, 660] on span "show me what you can do." at bounding box center [129, 661] width 132 height 15
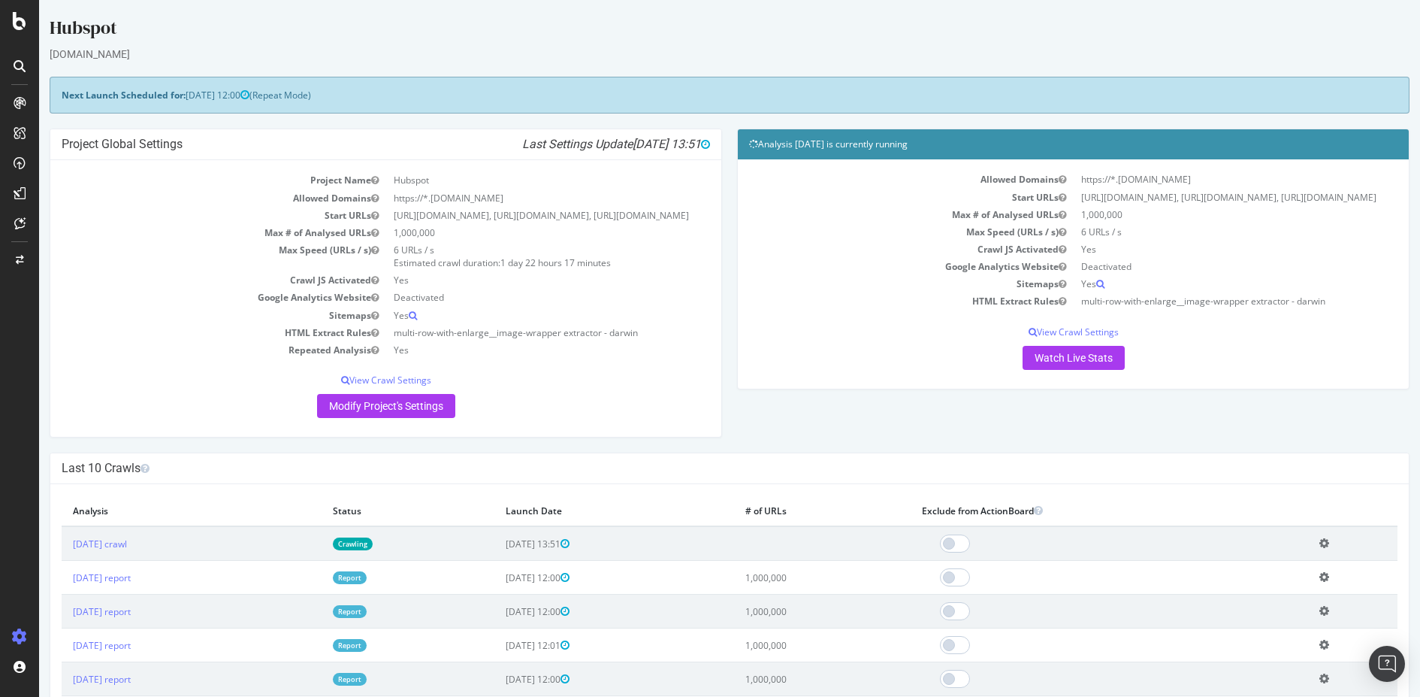
click at [217, 452] on div "Project Global Settings Last Settings Update 2025-08-12 13:51 Project Name Hubs…" at bounding box center [386, 290] width 688 height 324
click at [101, 550] on link "2025 Aug. 12th crawl" at bounding box center [100, 543] width 54 height 13
click at [122, 584] on link "2025 Aug. 5th report" at bounding box center [102, 577] width 58 height 13
